Goal: Task Accomplishment & Management: Complete application form

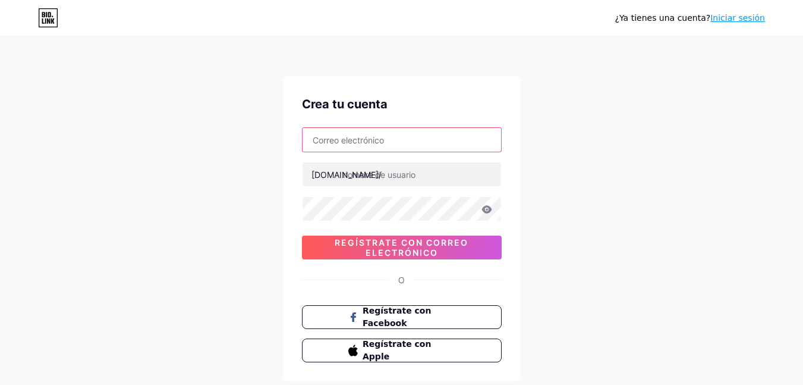
click at [413, 134] on input "text" at bounding box center [402, 140] width 199 height 24
type input "[EMAIL_ADDRESS][DOMAIN_NAME]"
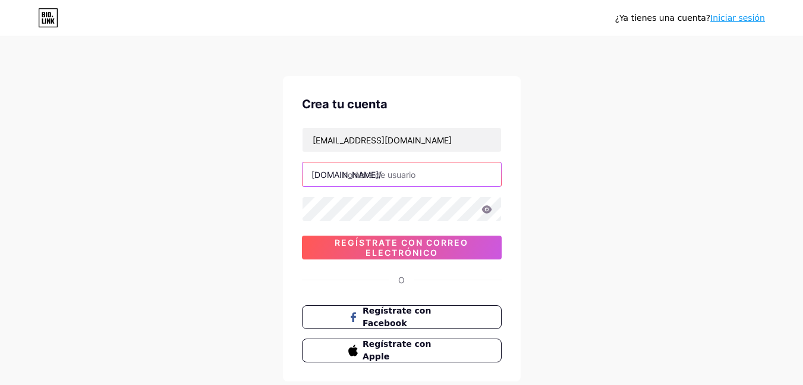
click at [367, 180] on input "text" at bounding box center [402, 174] width 199 height 24
type input "redgrabando"
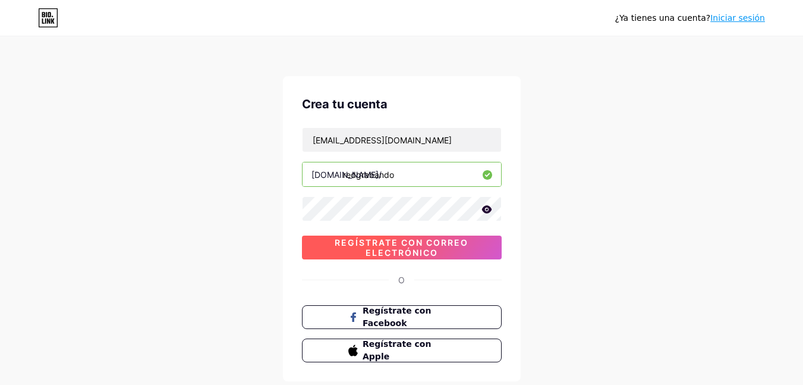
click at [416, 243] on font "Regístrate con correo electrónico" at bounding box center [402, 247] width 134 height 20
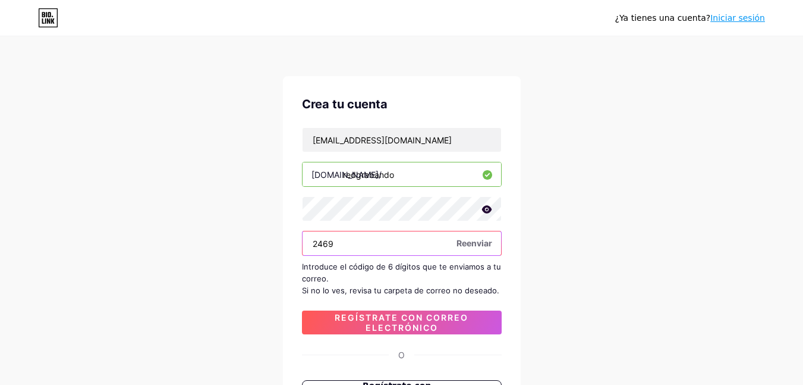
type input "24698"
drag, startPoint x: 288, startPoint y: 241, endPoint x: 200, endPoint y: 234, distance: 88.2
click at [200, 234] on div "¿Ya tienes una cuenta? Iniciar sesión Crea tu cuenta [EMAIL_ADDRESS][DOMAIN_NAM…" at bounding box center [401, 265] width 803 height 530
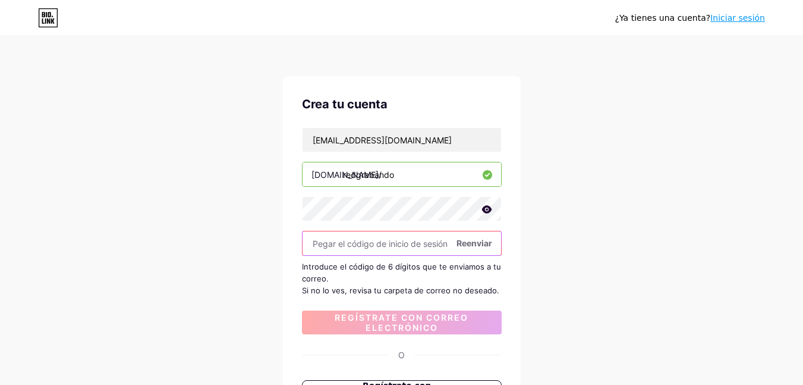
paste input "170135"
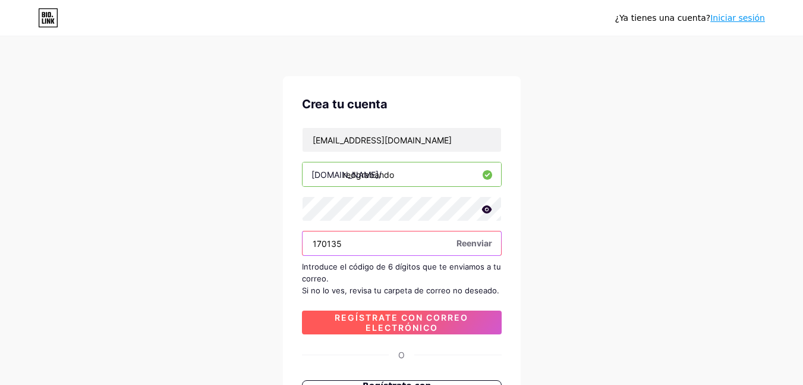
type input "170135"
click at [417, 326] on font "Regístrate con correo electrónico" at bounding box center [402, 322] width 134 height 20
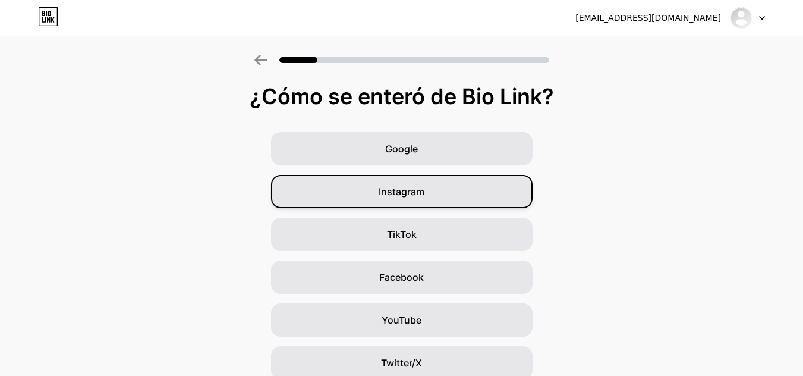
click at [440, 203] on div "Instagram" at bounding box center [402, 191] width 262 height 33
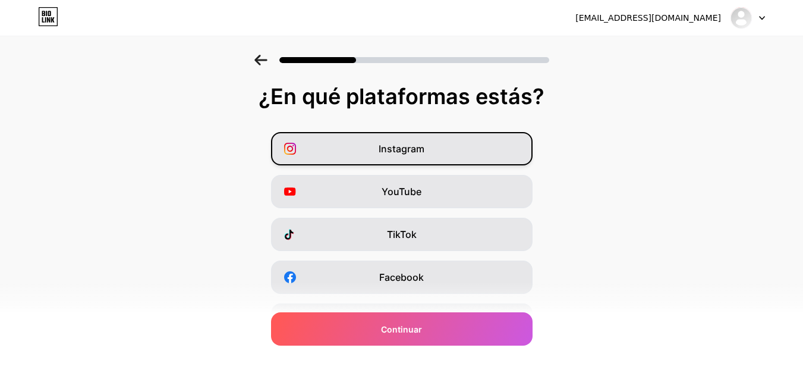
click at [449, 159] on div "Instagram" at bounding box center [402, 148] width 262 height 33
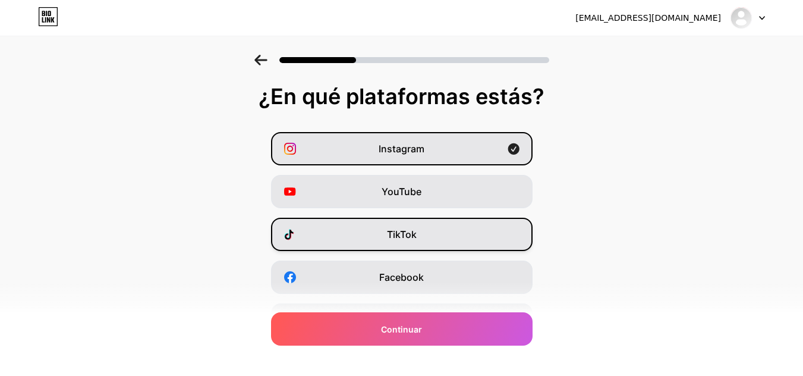
click at [451, 238] on div "TikTok" at bounding box center [402, 234] width 262 height 33
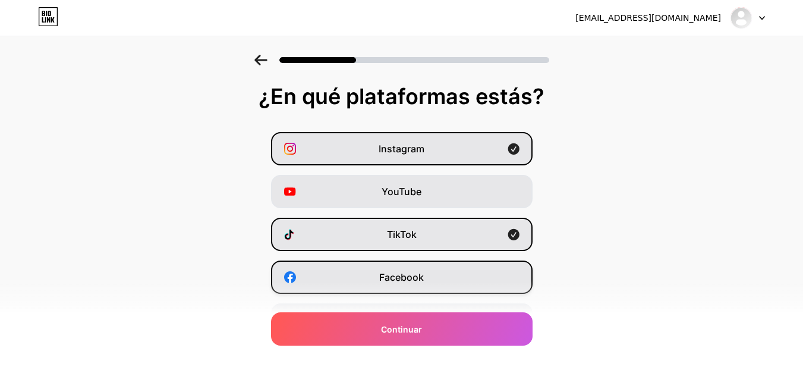
scroll to position [59, 0]
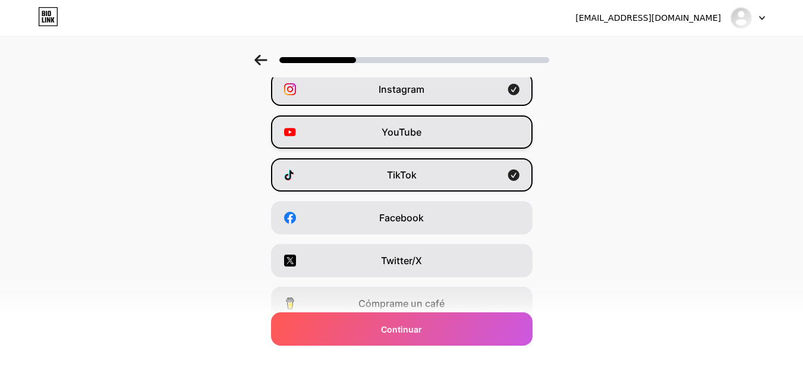
click at [459, 124] on div "YouTube" at bounding box center [402, 131] width 262 height 33
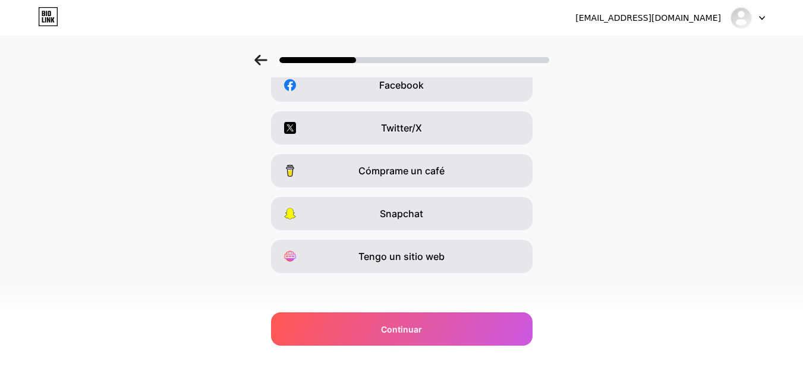
scroll to position [196, 0]
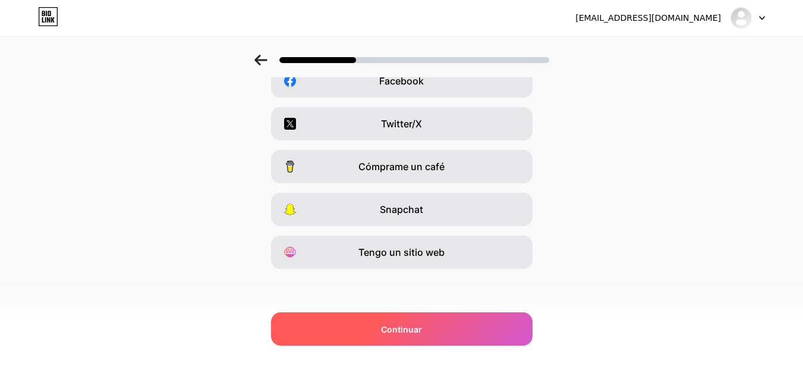
click at [421, 329] on font "Continuar" at bounding box center [401, 329] width 41 height 10
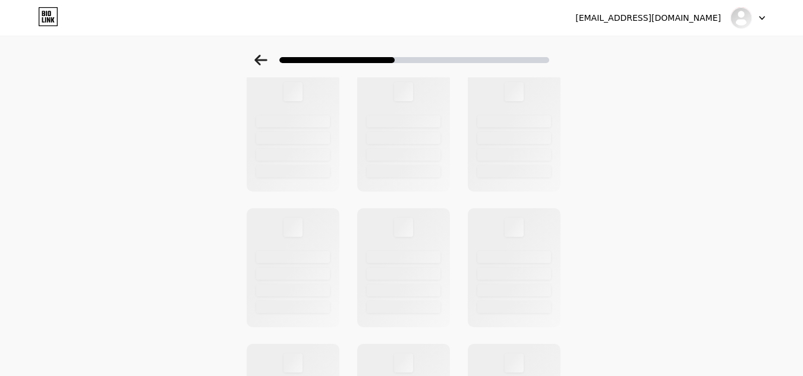
scroll to position [0, 0]
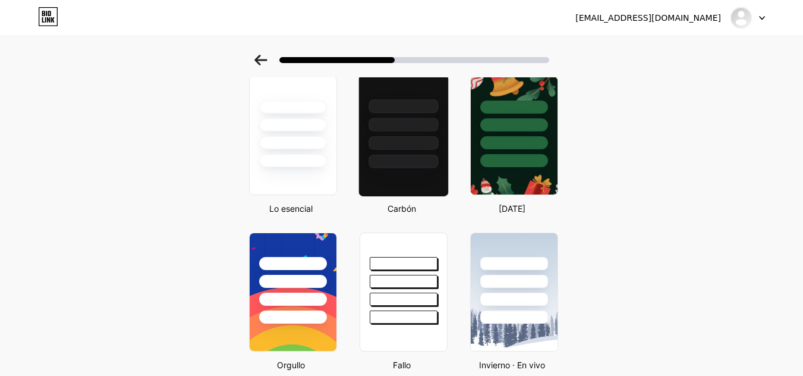
click at [401, 141] on div at bounding box center [404, 143] width 70 height 14
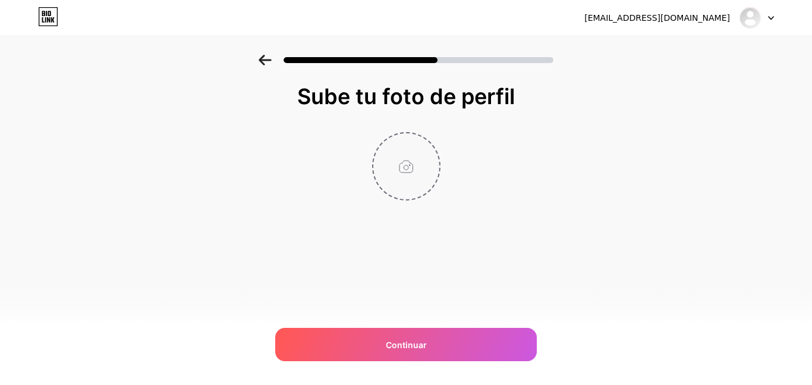
click at [410, 169] on input "file" at bounding box center [406, 166] width 66 height 66
type input "C:\fakepath\IMG_2099_jpg.JPEG"
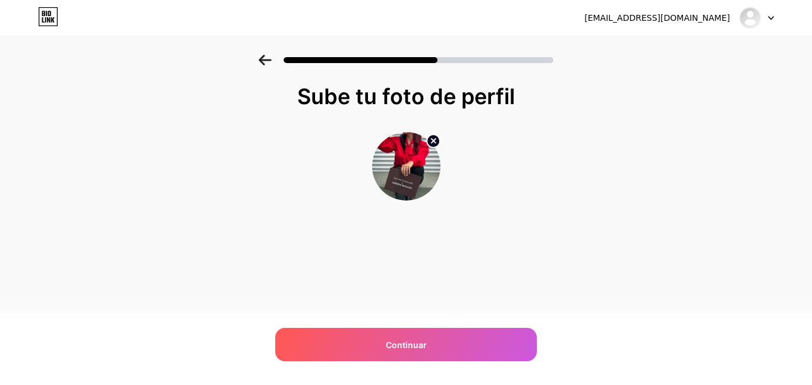
click at [415, 154] on img at bounding box center [406, 166] width 68 height 68
click at [429, 139] on circle at bounding box center [433, 140] width 13 height 13
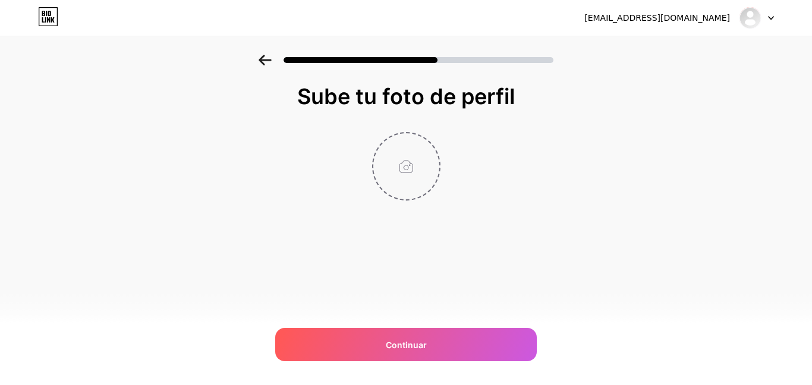
click at [410, 169] on input "file" at bounding box center [406, 166] width 66 height 66
type input "C:\fakepath\IMG_3568.JPEG"
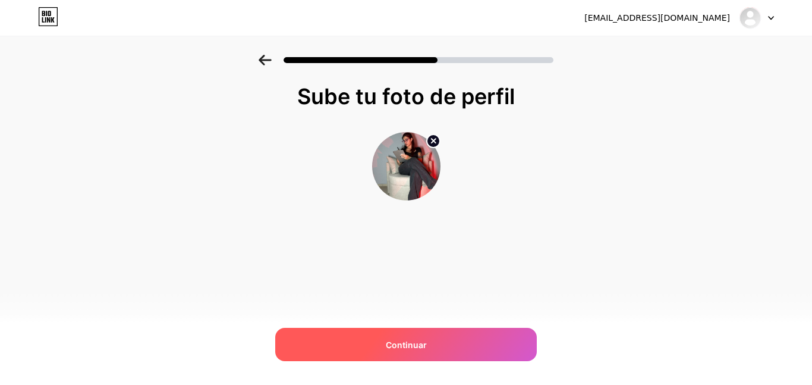
click at [424, 336] on div "Continuar" at bounding box center [406, 344] width 262 height 33
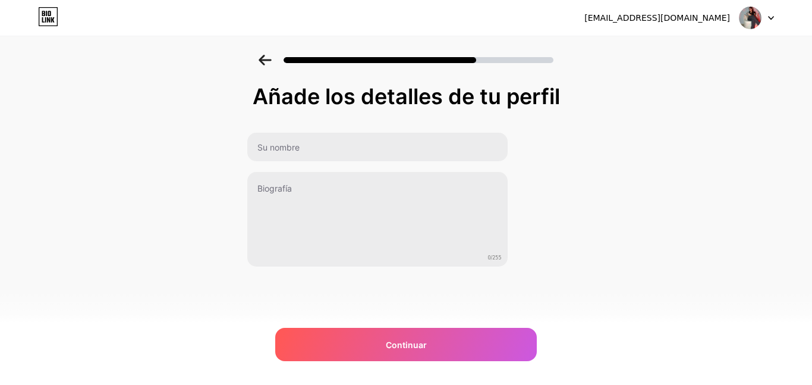
click at [306, 163] on div "0/255" at bounding box center [378, 199] width 262 height 135
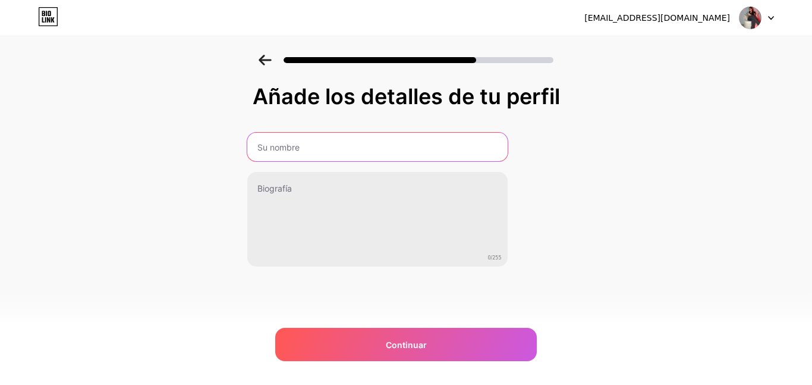
click at [304, 140] on input "text" at bounding box center [377, 147] width 260 height 29
type input "RedGrabando"
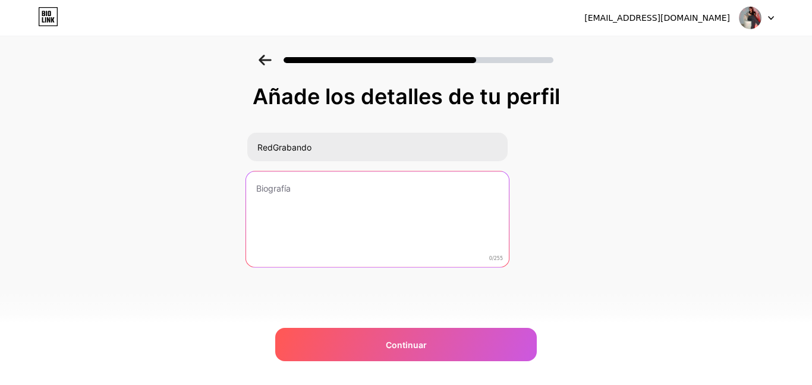
click at [326, 188] on textarea at bounding box center [376, 219] width 263 height 97
paste textarea "Ayudo a marcas a vender con contenido que conecta. Porque no gana el que tiene …"
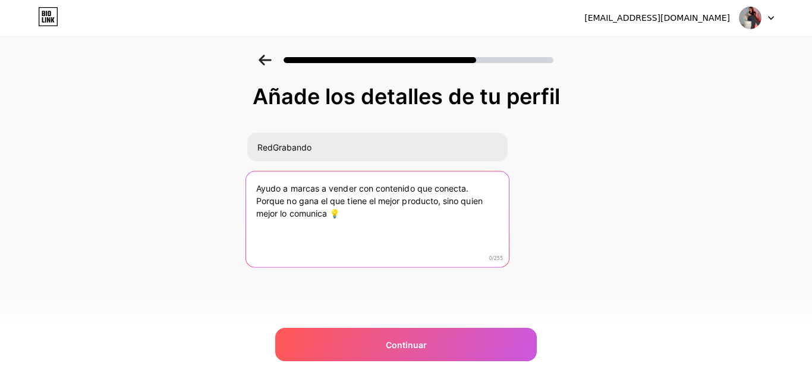
type textarea "Ayudo a marcas a vender con contenido que conecta. Porque no gana el que tiene …"
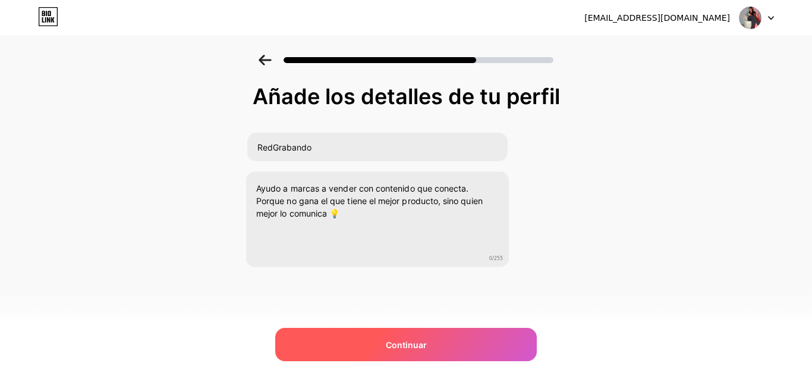
click at [398, 347] on font "Continuar" at bounding box center [406, 344] width 41 height 10
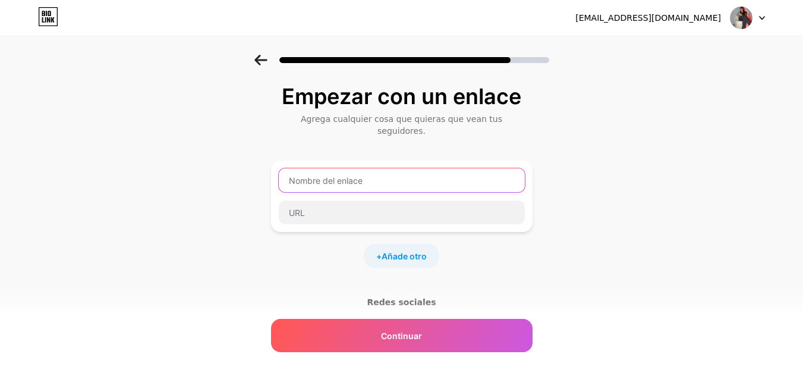
click at [379, 171] on input "text" at bounding box center [402, 180] width 246 height 24
click at [373, 168] on input "text" at bounding box center [402, 180] width 246 height 24
paste input "Consultas/Cotización"
type input "Consultas/Cotización"
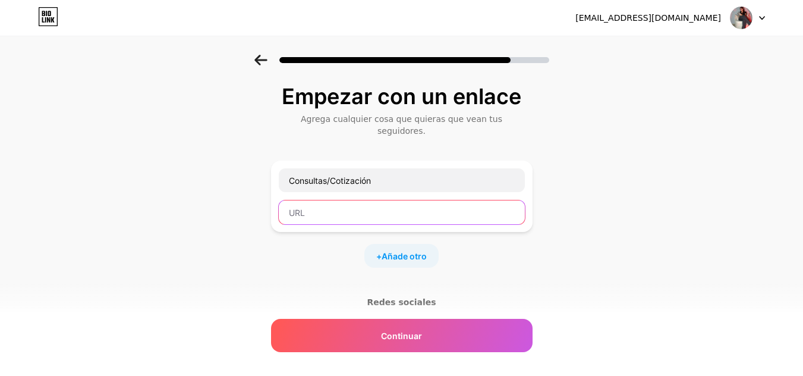
click at [361, 209] on input "text" at bounding box center [402, 212] width 246 height 24
paste input "[URL][DOMAIN_NAME][PHONE_NUMBER]"
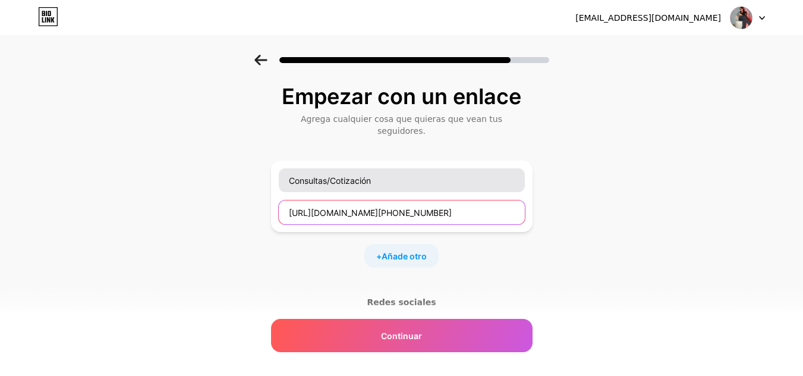
type input "[URL][DOMAIN_NAME][PHONE_NUMBER]"
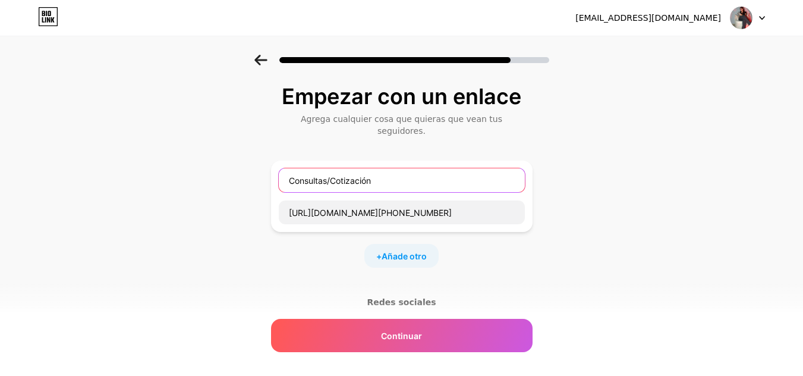
click at [356, 169] on input "Consultas/Cotización" at bounding box center [402, 180] width 246 height 24
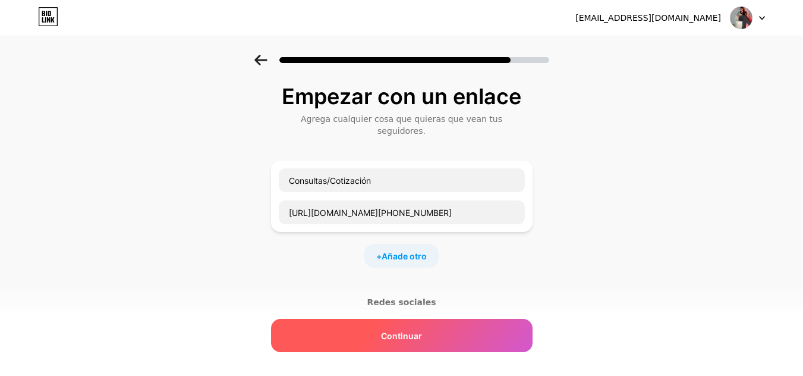
click at [421, 335] on font "Continuar" at bounding box center [401, 335] width 41 height 10
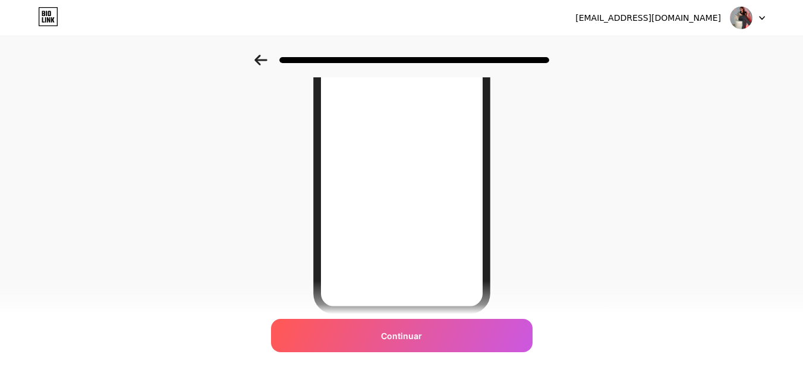
scroll to position [178, 0]
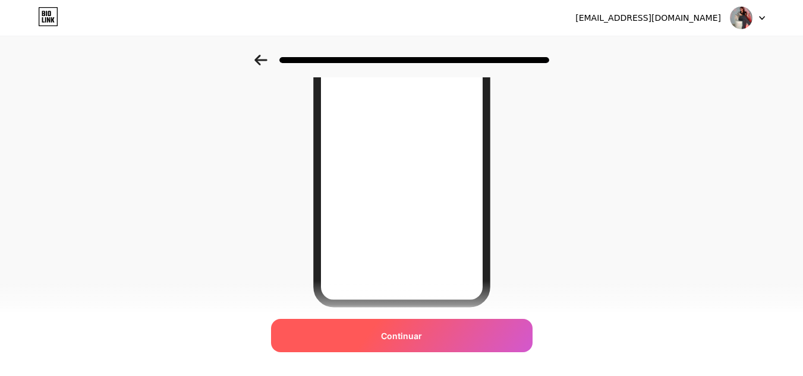
click at [418, 344] on div "Continuar" at bounding box center [402, 335] width 262 height 33
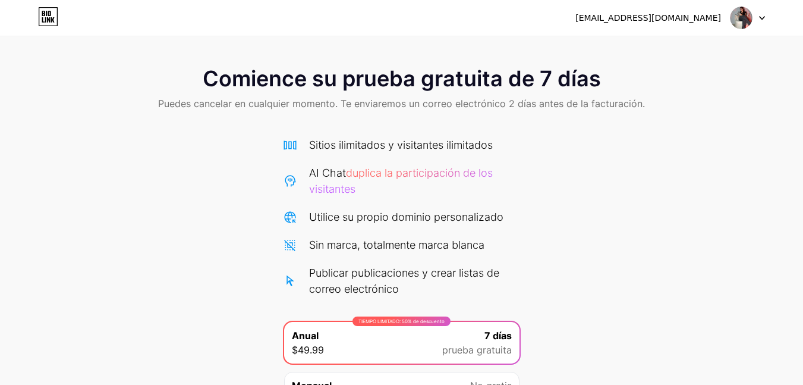
click at [57, 13] on icon at bounding box center [48, 17] width 18 height 18
click at [728, 17] on div "[EMAIL_ADDRESS][DOMAIN_NAME]" at bounding box center [670, 17] width 190 height 21
click at [742, 17] on img at bounding box center [741, 18] width 23 height 23
click at [75, 21] on div "[EMAIL_ADDRESS][DOMAIN_NAME] Cerrar sesión" at bounding box center [401, 17] width 803 height 21
click at [50, 14] on icon at bounding box center [49, 13] width 3 height 5
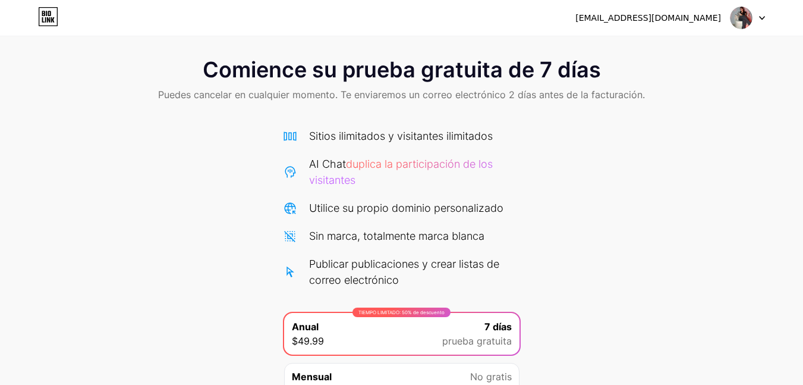
scroll to position [126, 0]
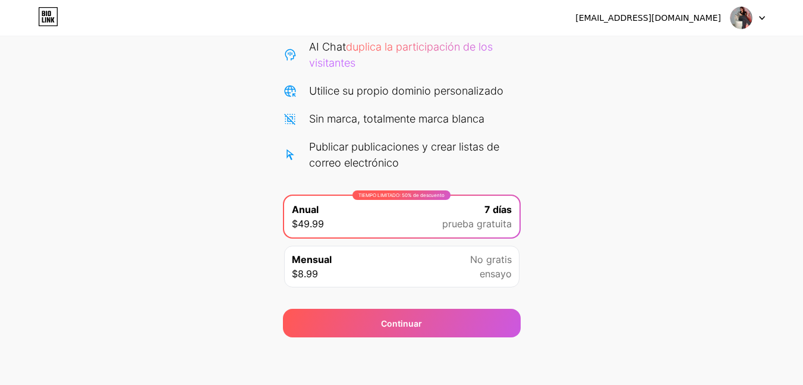
click at [500, 274] on font "ensayo" at bounding box center [496, 273] width 32 height 12
